Goal: Task Accomplishment & Management: Manage account settings

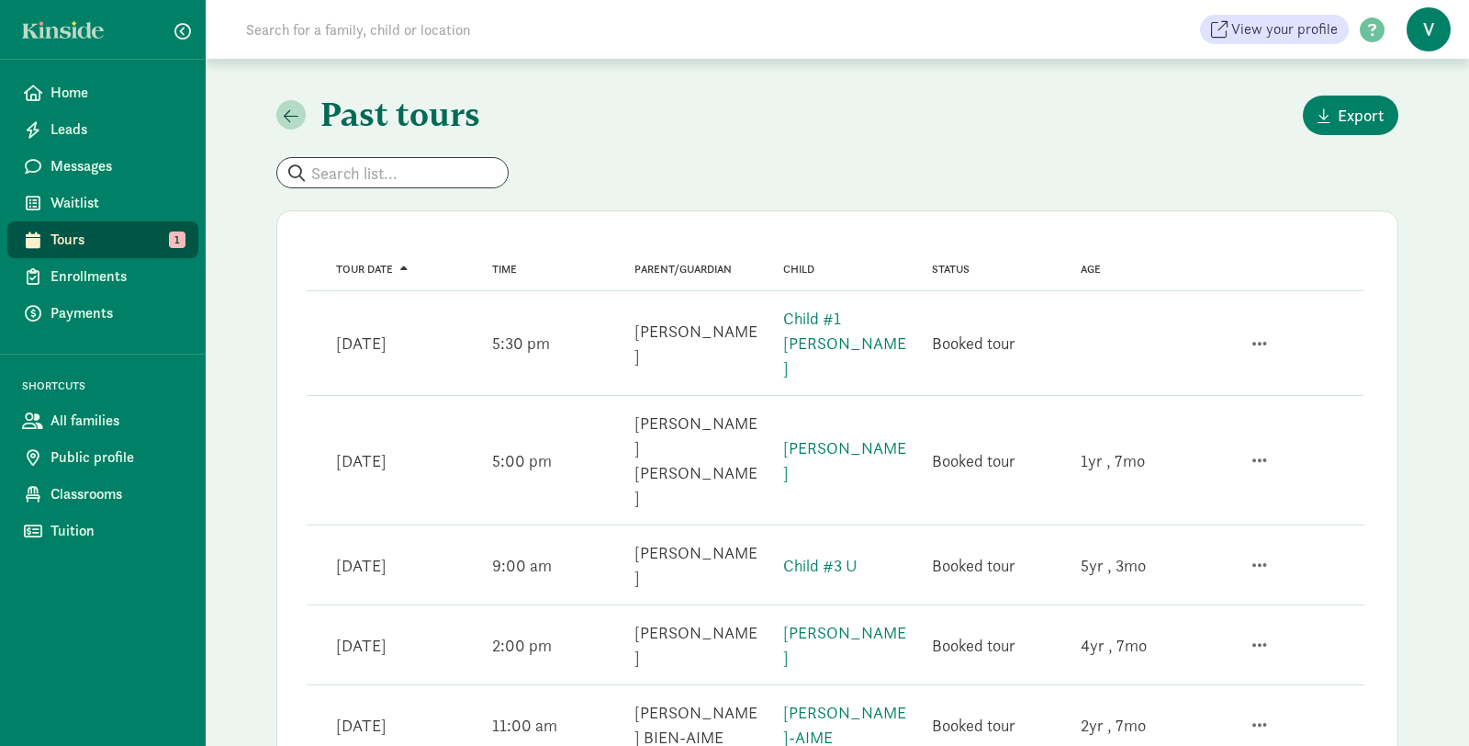
click at [86, 179] on link "Messages" at bounding box center [102, 166] width 191 height 37
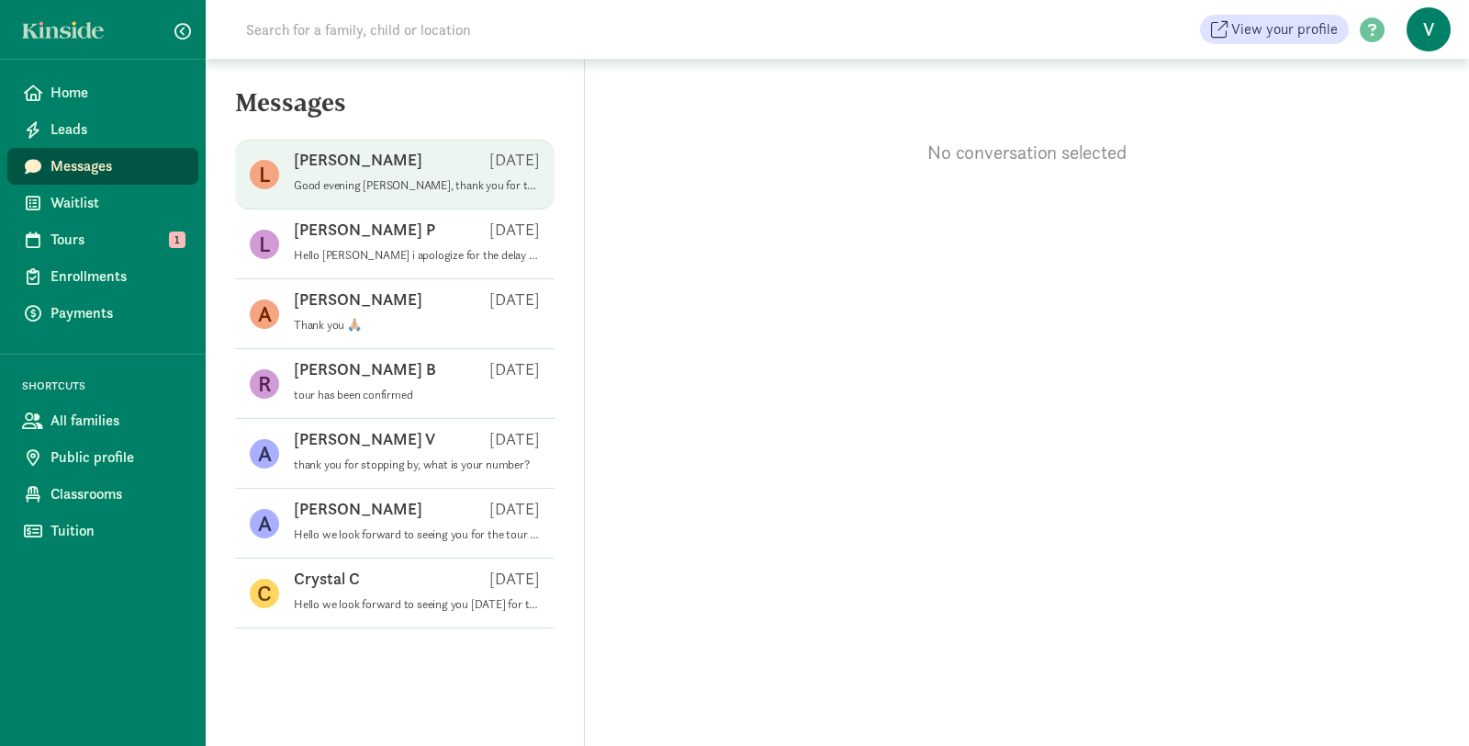
click at [393, 174] on div "Lea A Sep 10" at bounding box center [417, 163] width 246 height 29
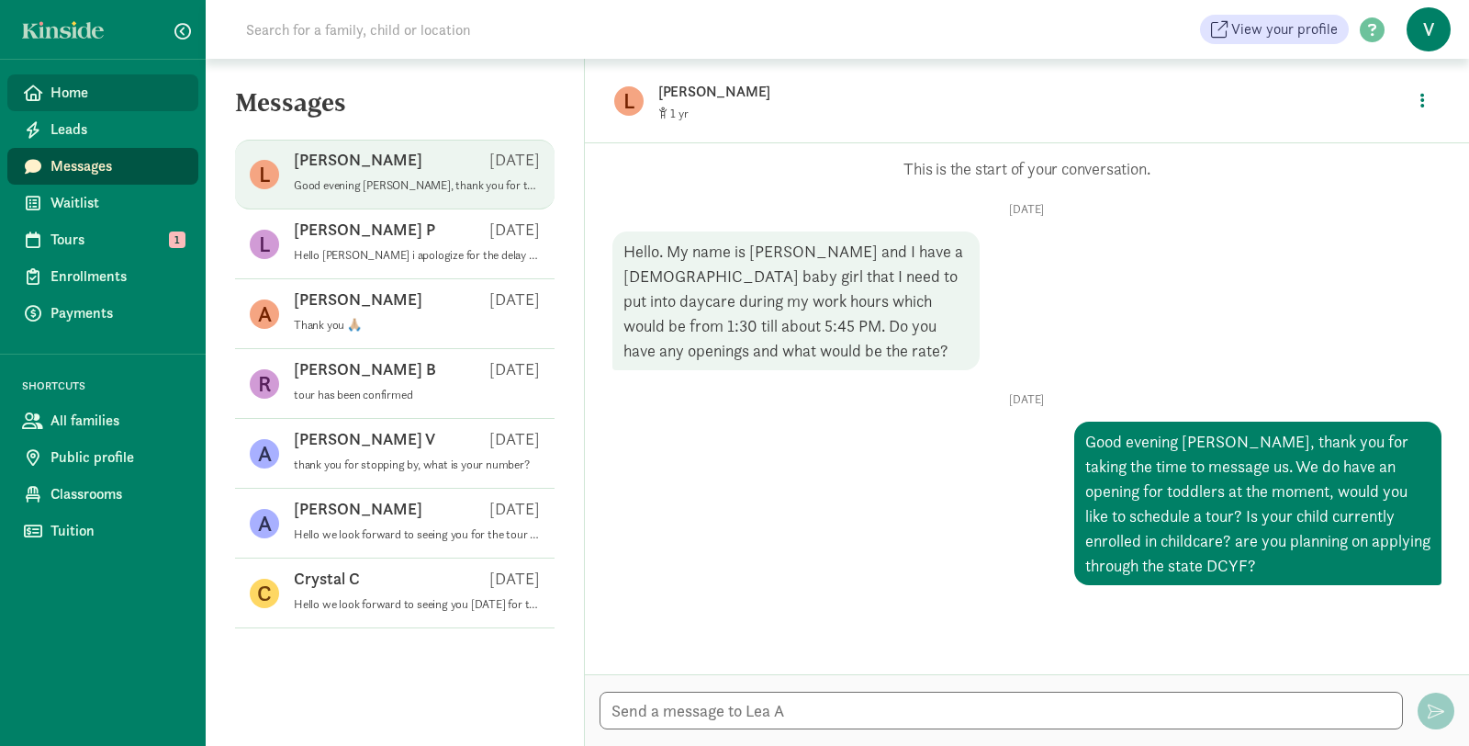
click at [65, 85] on span "Home" at bounding box center [117, 93] width 133 height 22
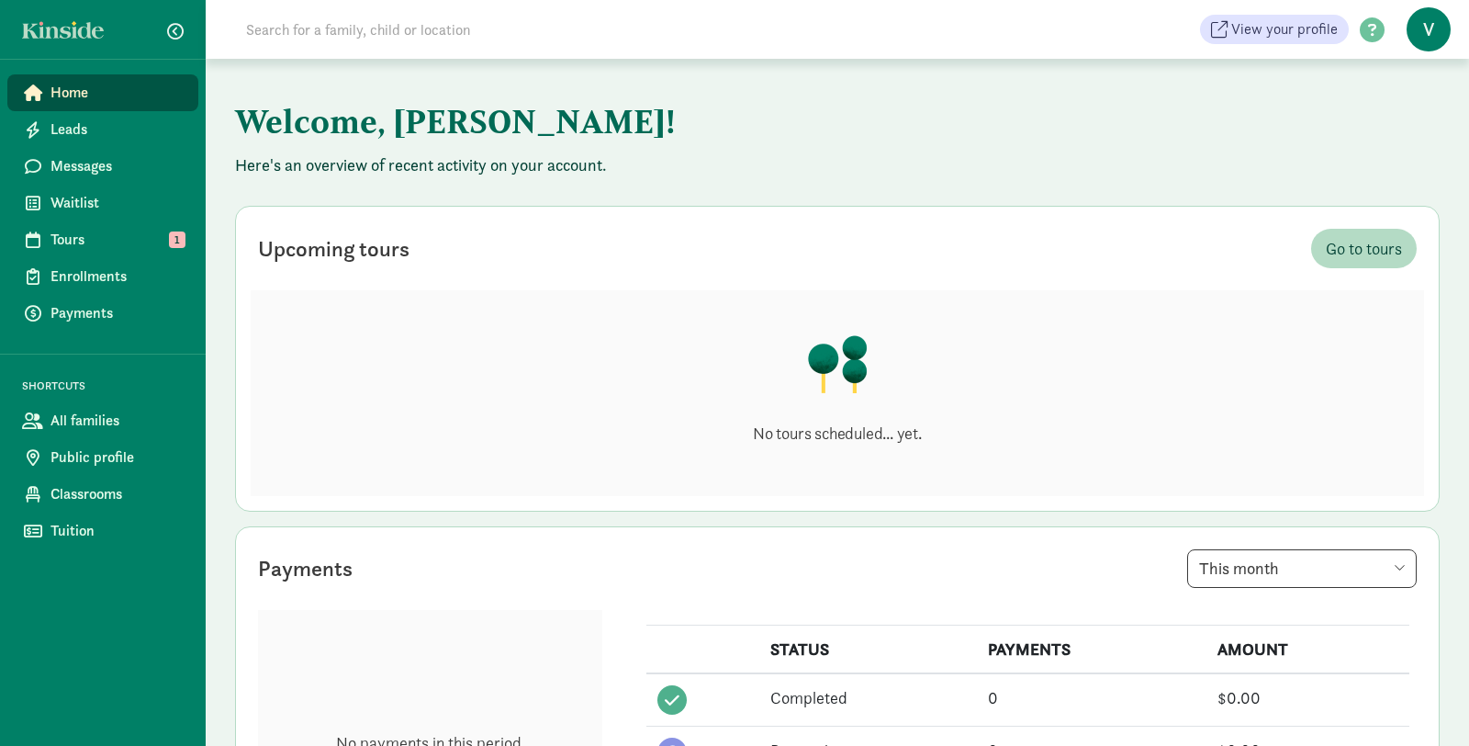
click at [1423, 17] on span "V" at bounding box center [1429, 29] width 44 height 44
click at [1390, 79] on link "User Profile" at bounding box center [1413, 73] width 73 height 22
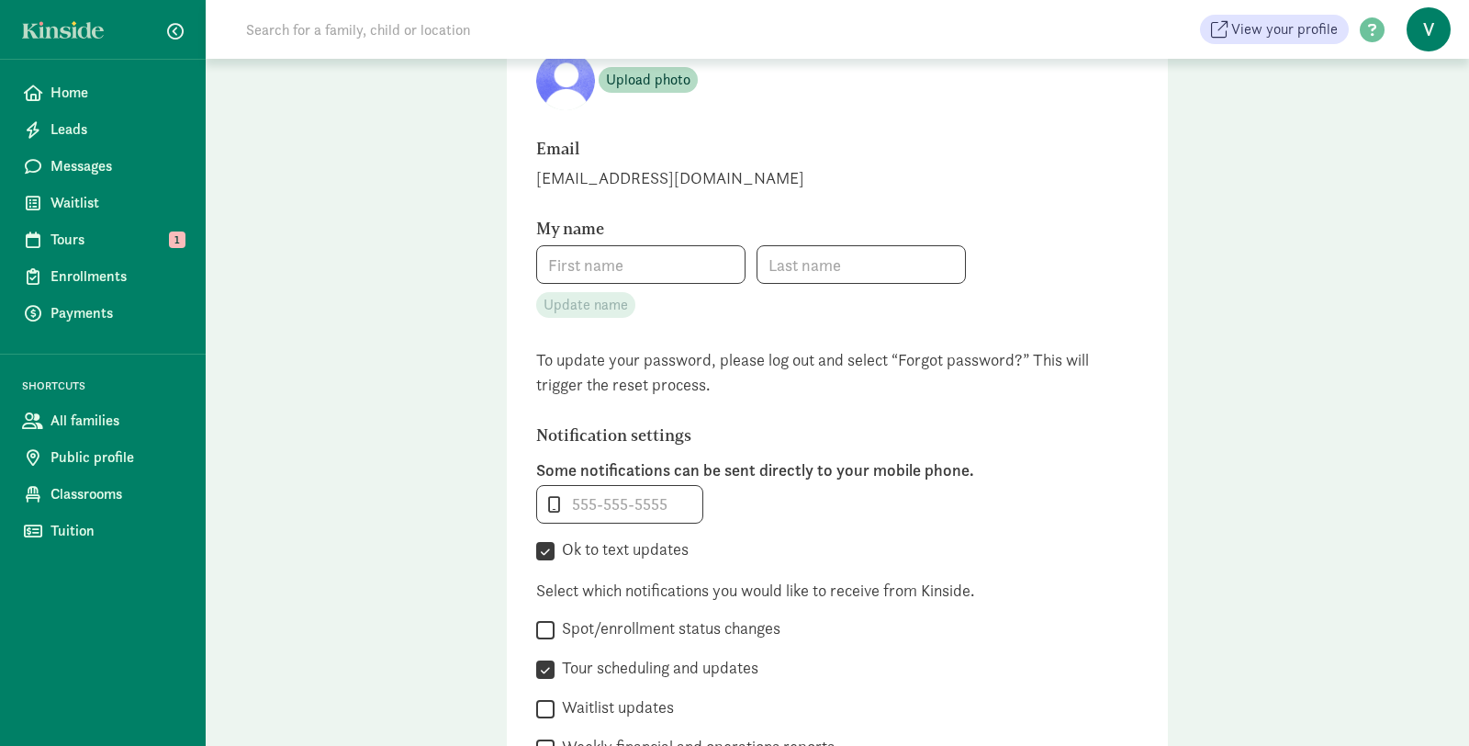
type input "Veronica"
type input "Islas"
type input "5097781835"
checkbox input "true"
checkbox input "false"
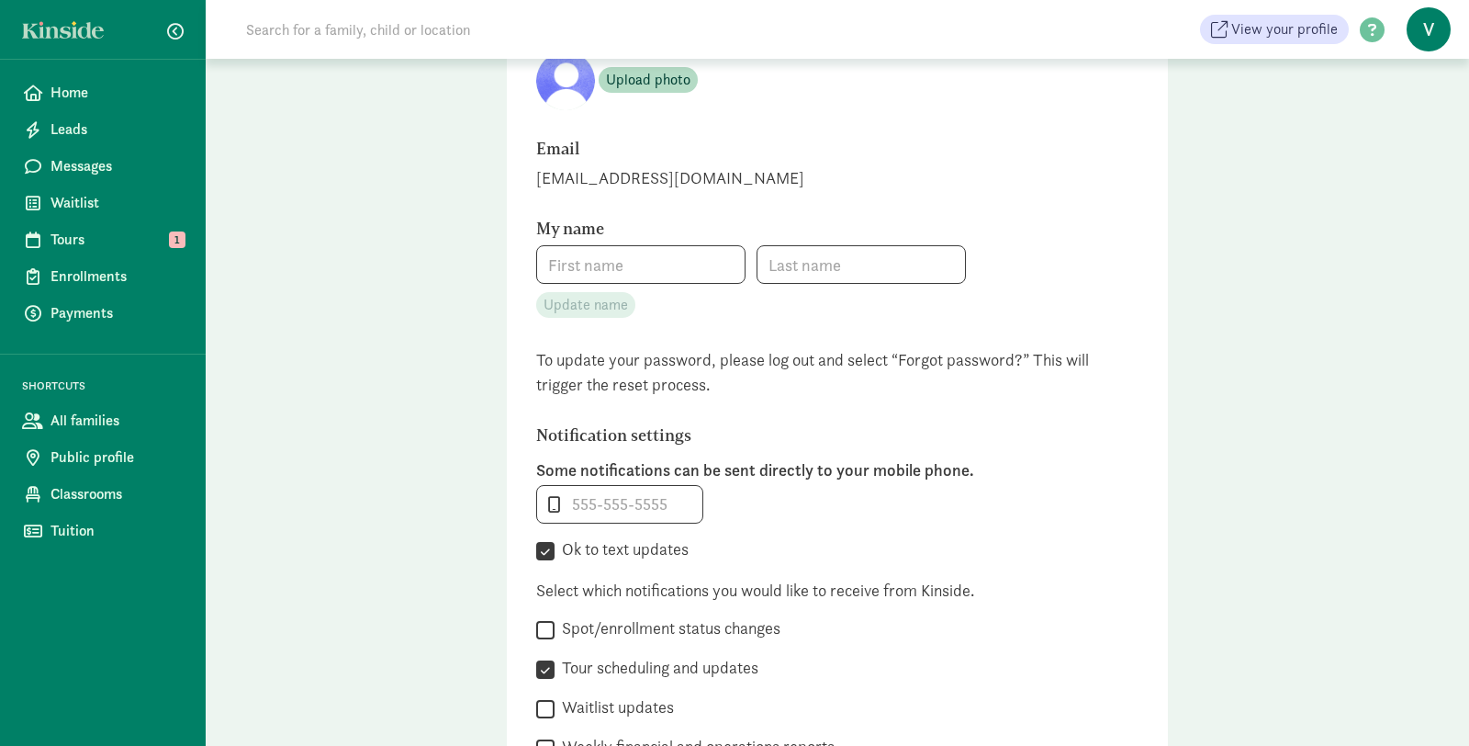
checkbox input "false"
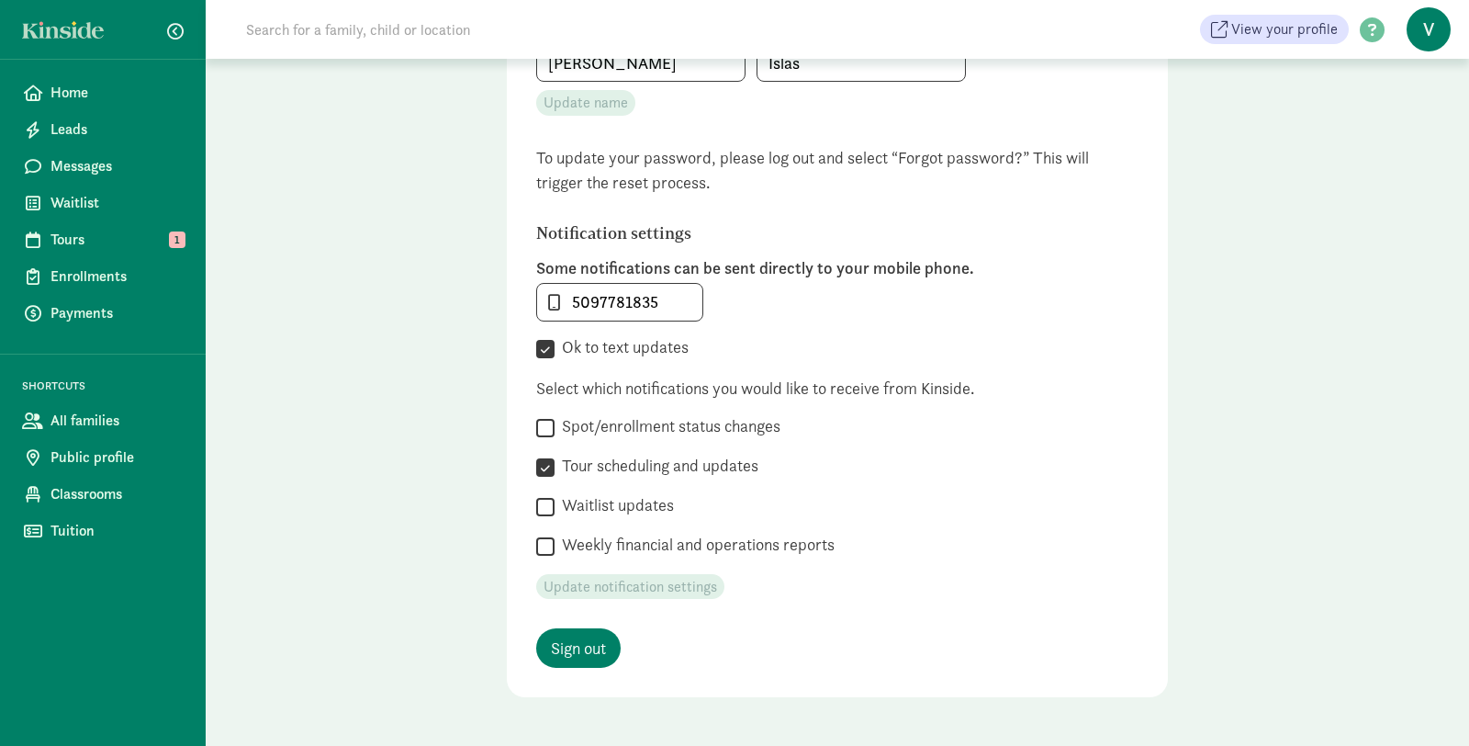
scroll to position [355, 0]
click at [104, 241] on span "Tours" at bounding box center [117, 240] width 133 height 22
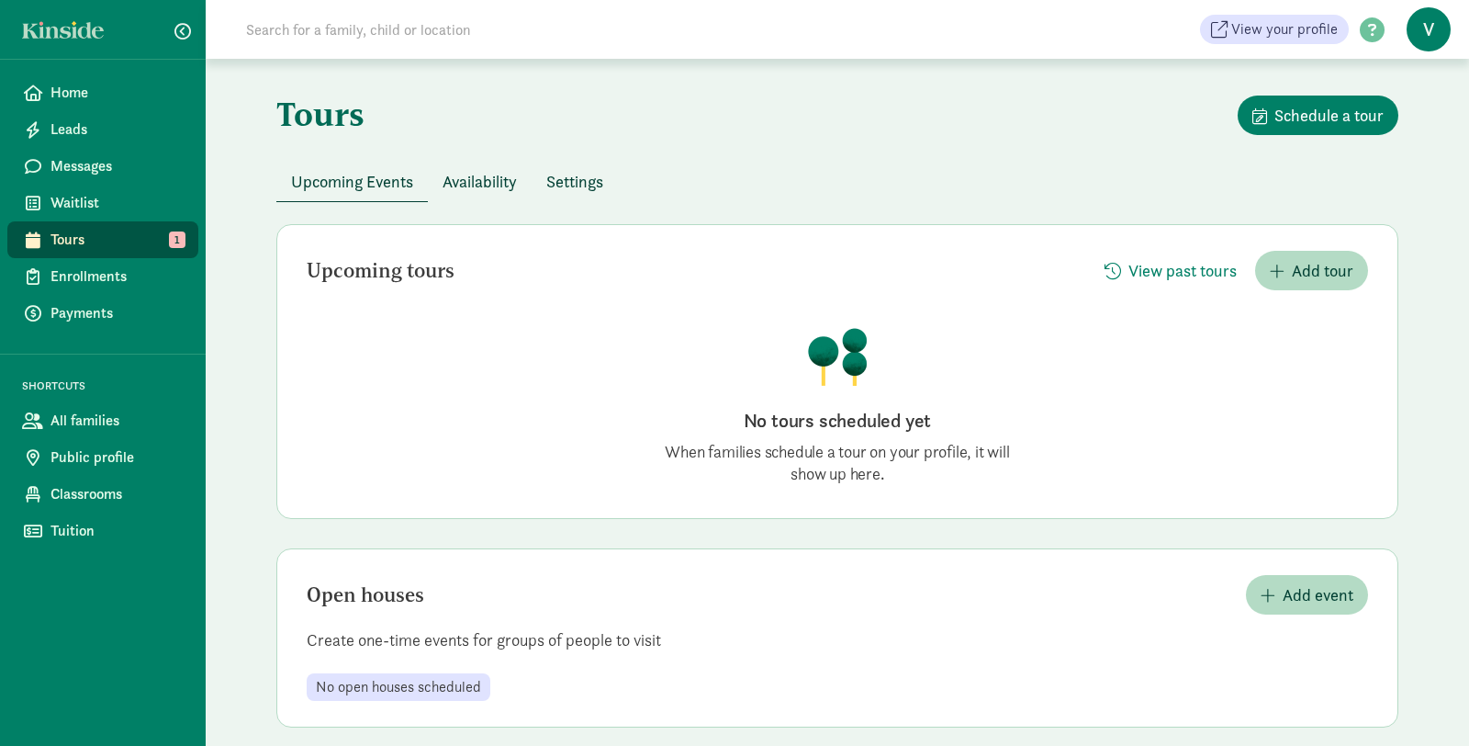
scroll to position [18, 0]
